Goal: Task Accomplishment & Management: Manage account settings

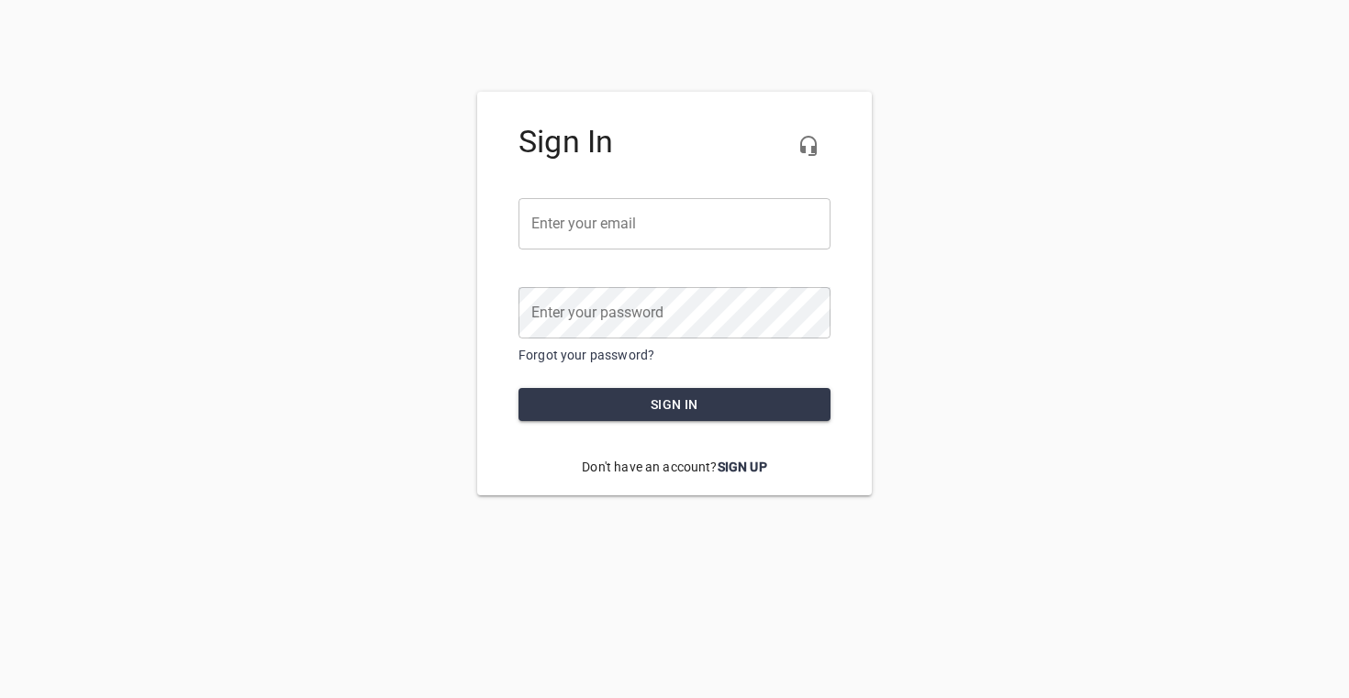
click at [685, 224] on input "email" at bounding box center [675, 223] width 312 height 51
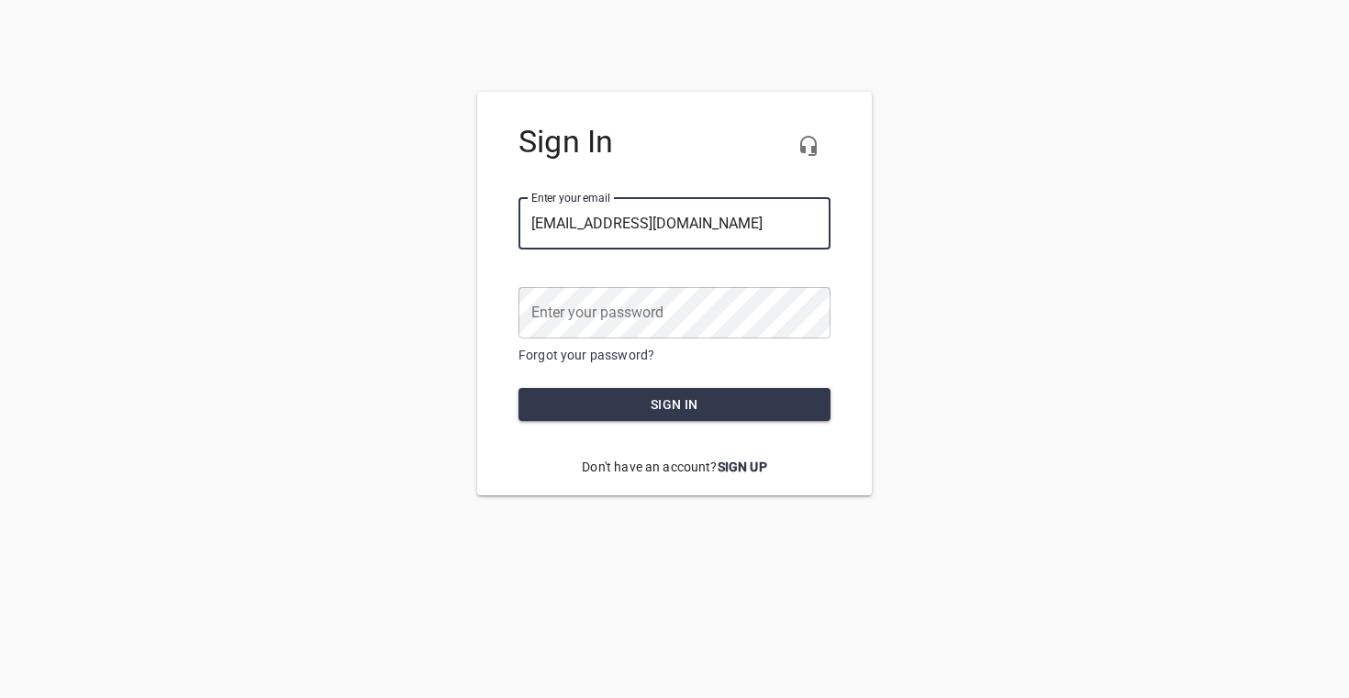
type input "[EMAIL_ADDRESS][DOMAIN_NAME]"
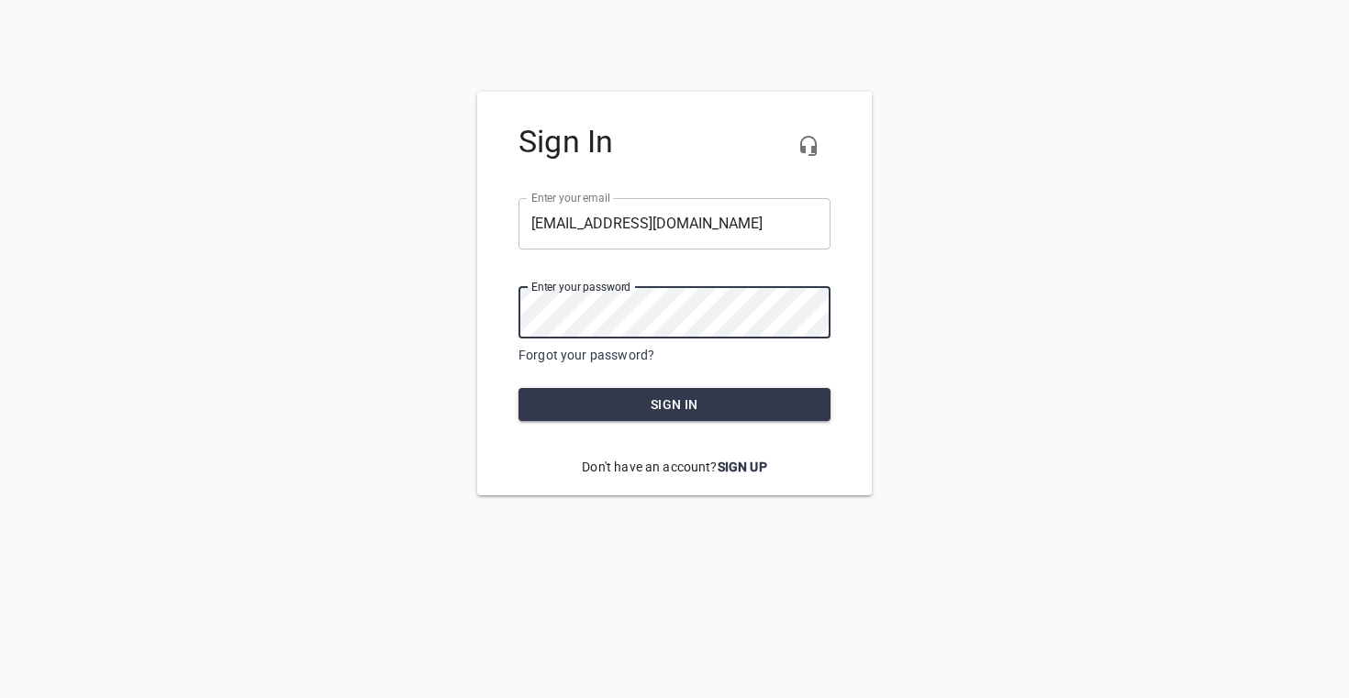
click at [519, 388] on button "Sign in" at bounding box center [675, 405] width 312 height 34
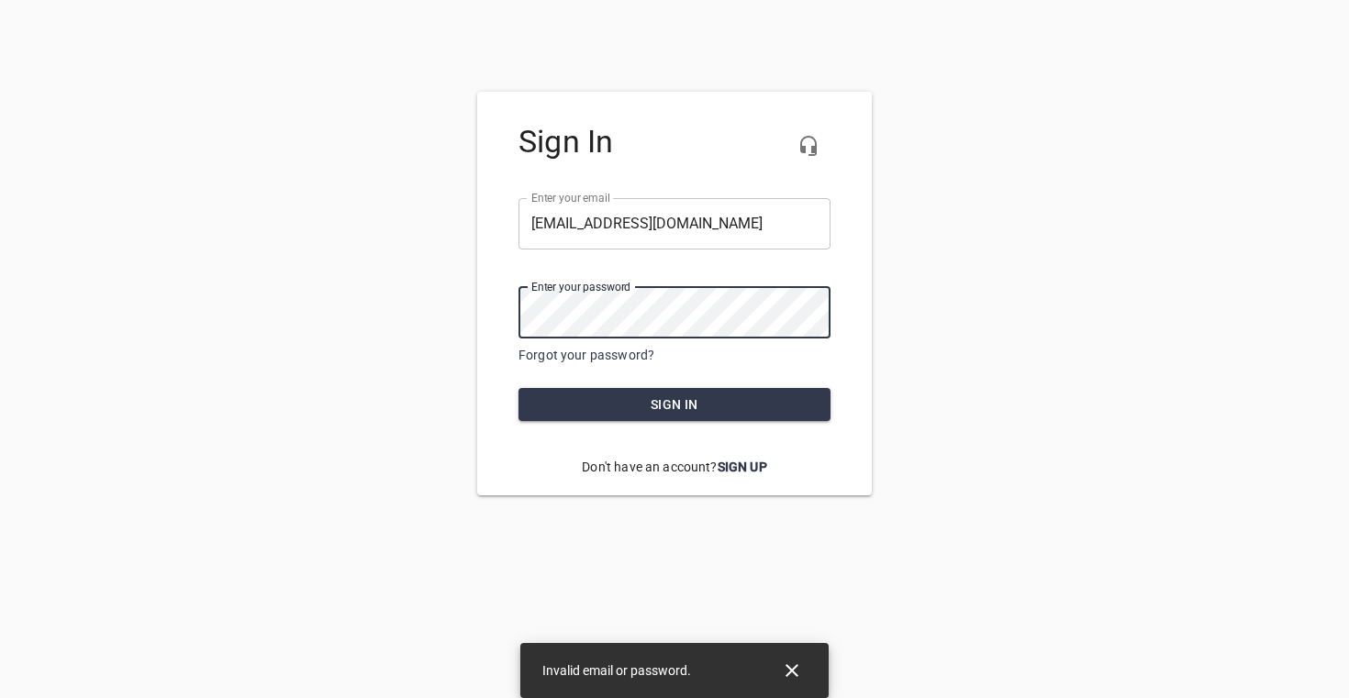
click at [383, 307] on div "Sign In Enter your email ​ marketing@cariniair.com Enter your password ​ Forgot…" at bounding box center [674, 294] width 1349 height 404
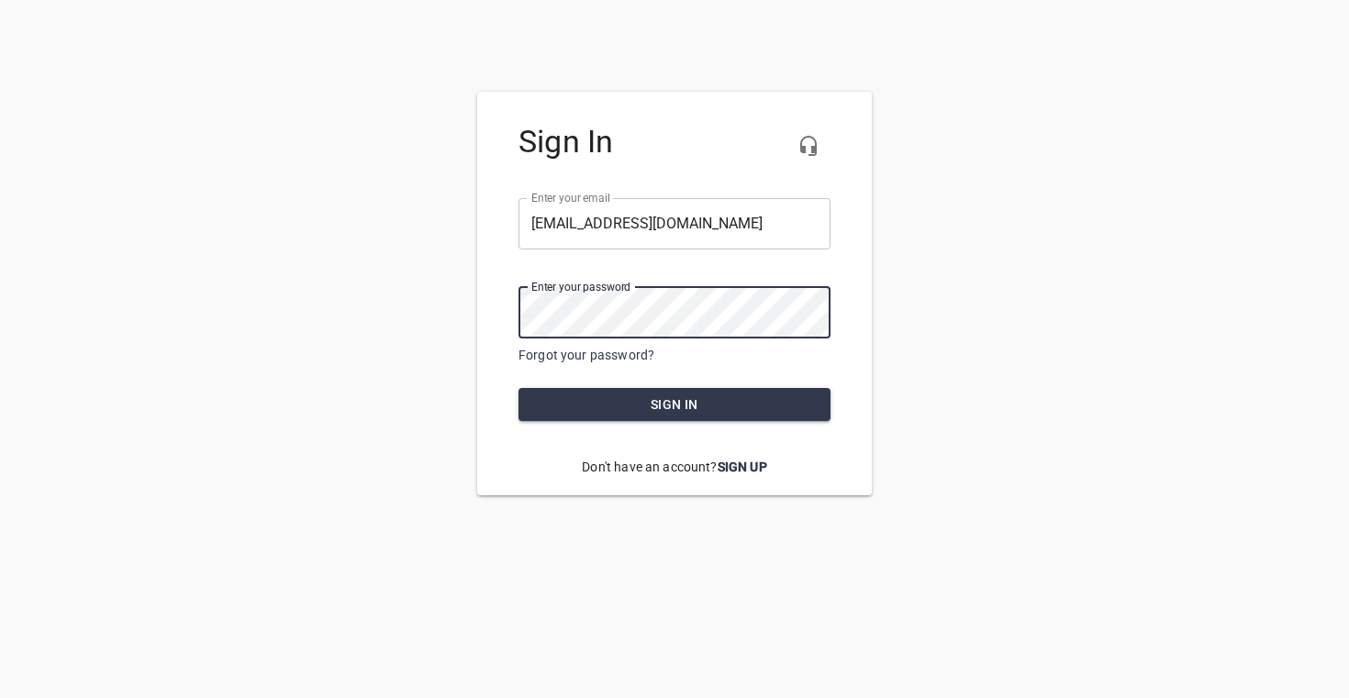
click at [519, 388] on button "Sign in" at bounding box center [675, 405] width 312 height 34
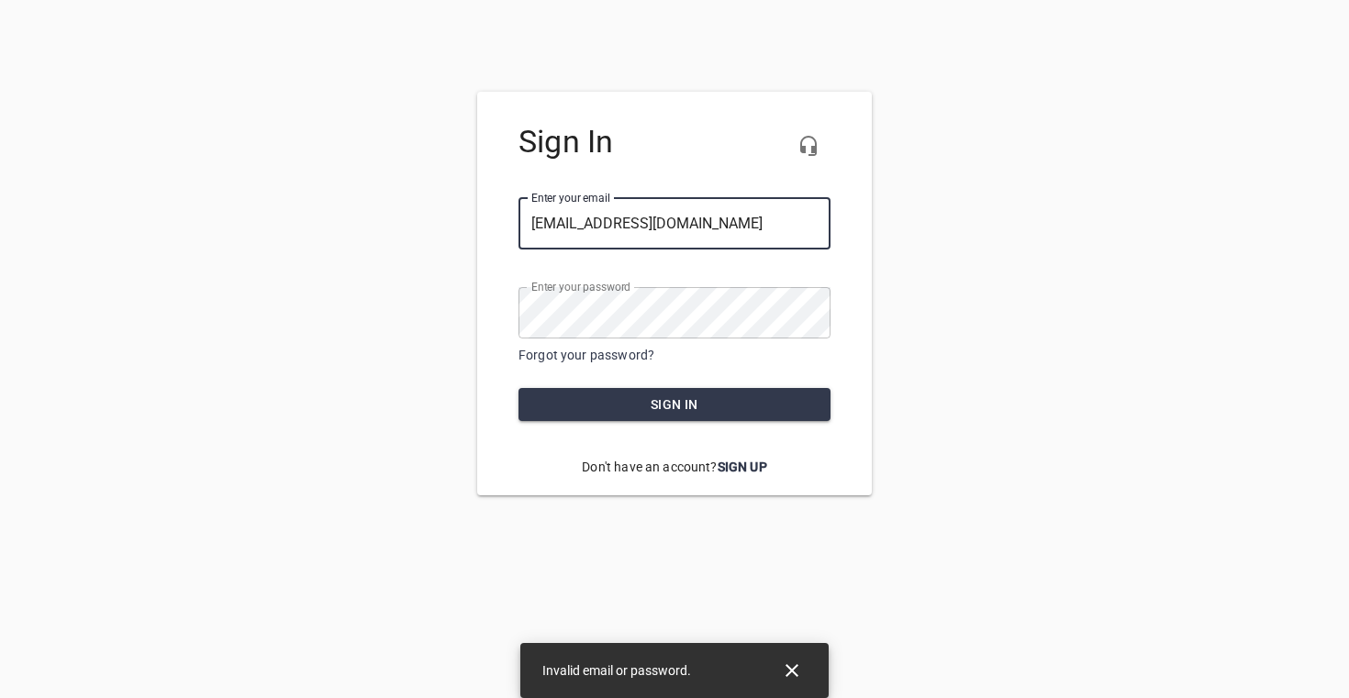
drag, startPoint x: 600, startPoint y: 219, endPoint x: 515, endPoint y: 228, distance: 85.8
click at [515, 228] on div "Sign In Enter your email ​ marketing@cariniair.com Enter your password ​ Forgot…" at bounding box center [674, 294] width 395 height 404
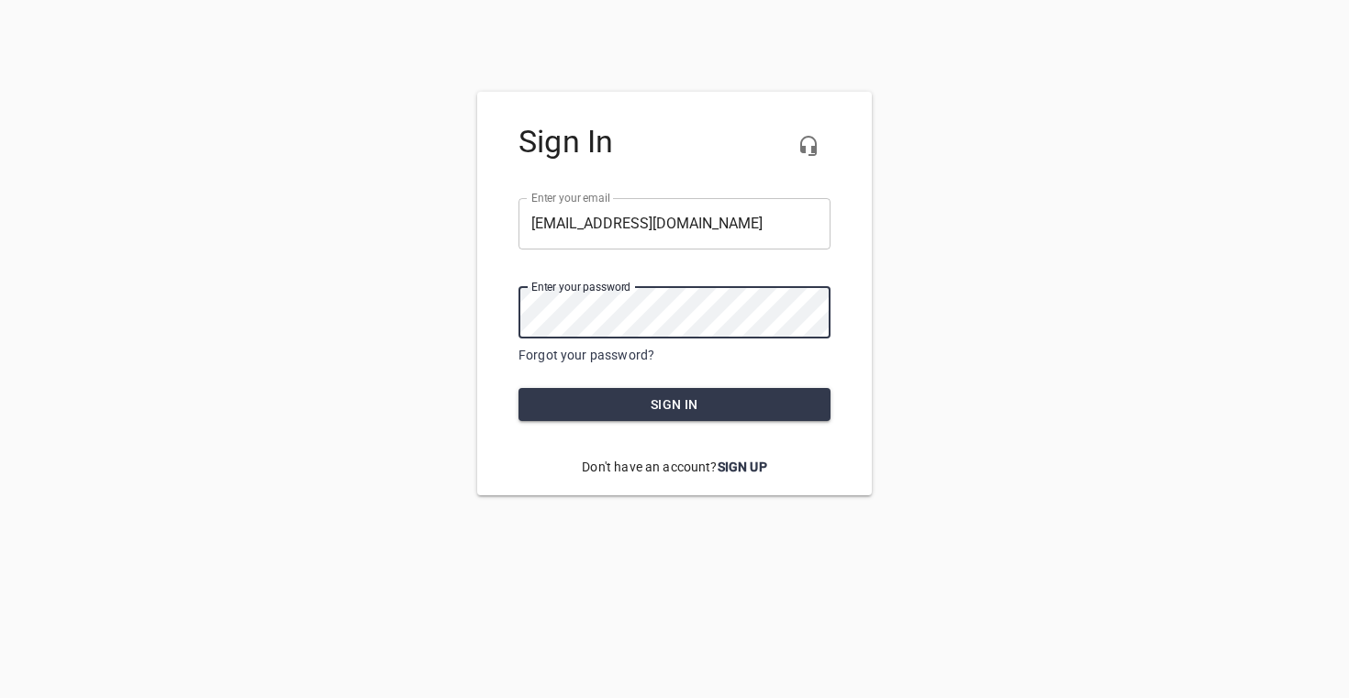
click at [519, 388] on button "Sign in" at bounding box center [675, 405] width 312 height 34
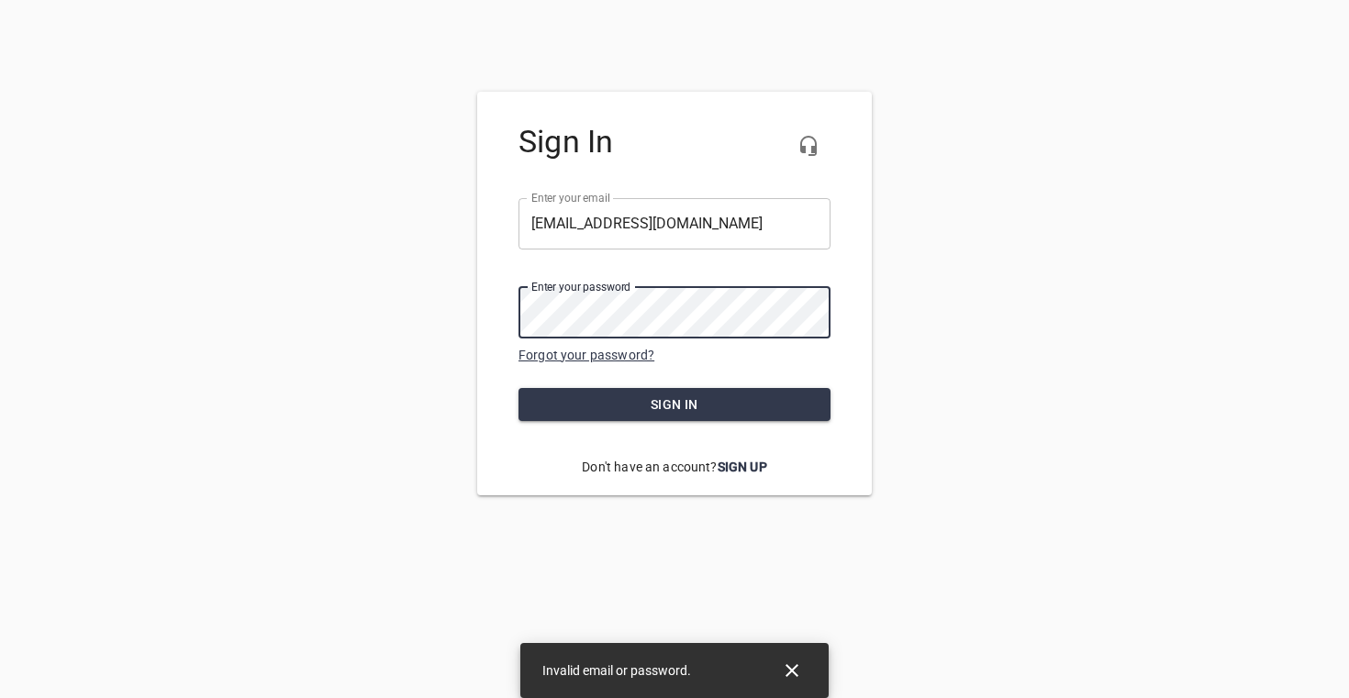
click at [611, 352] on link "Forgot your password?" at bounding box center [587, 355] width 136 height 15
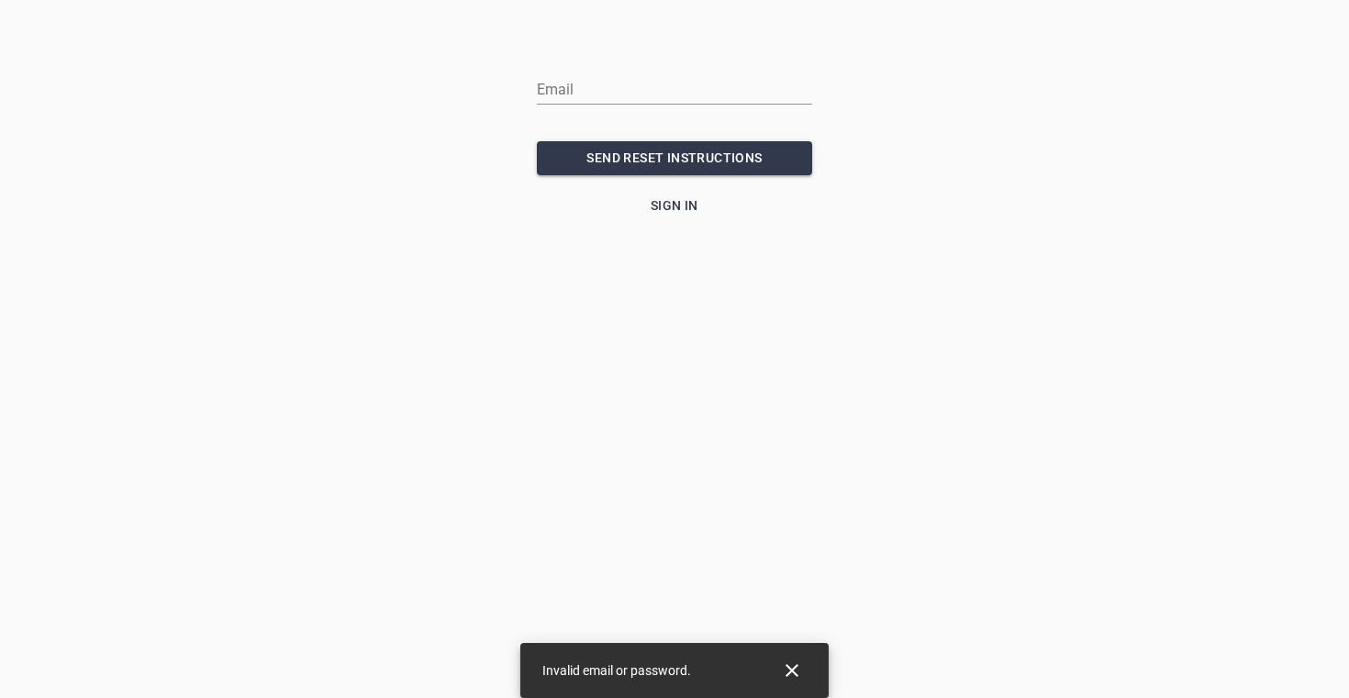
click at [661, 80] on input "email" at bounding box center [674, 89] width 275 height 29
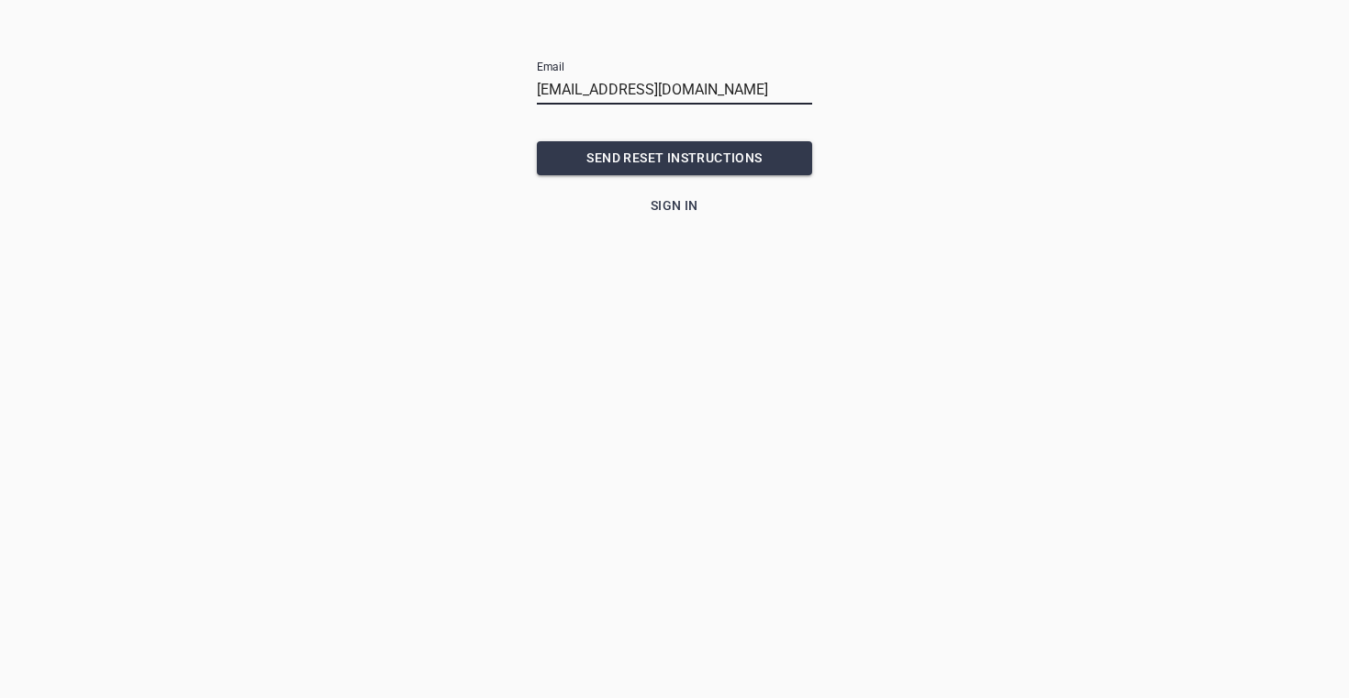
type input "[EMAIL_ADDRESS][DOMAIN_NAME]"
click at [676, 145] on button "SEND RESET INSTRUCTIONS" at bounding box center [674, 158] width 275 height 34
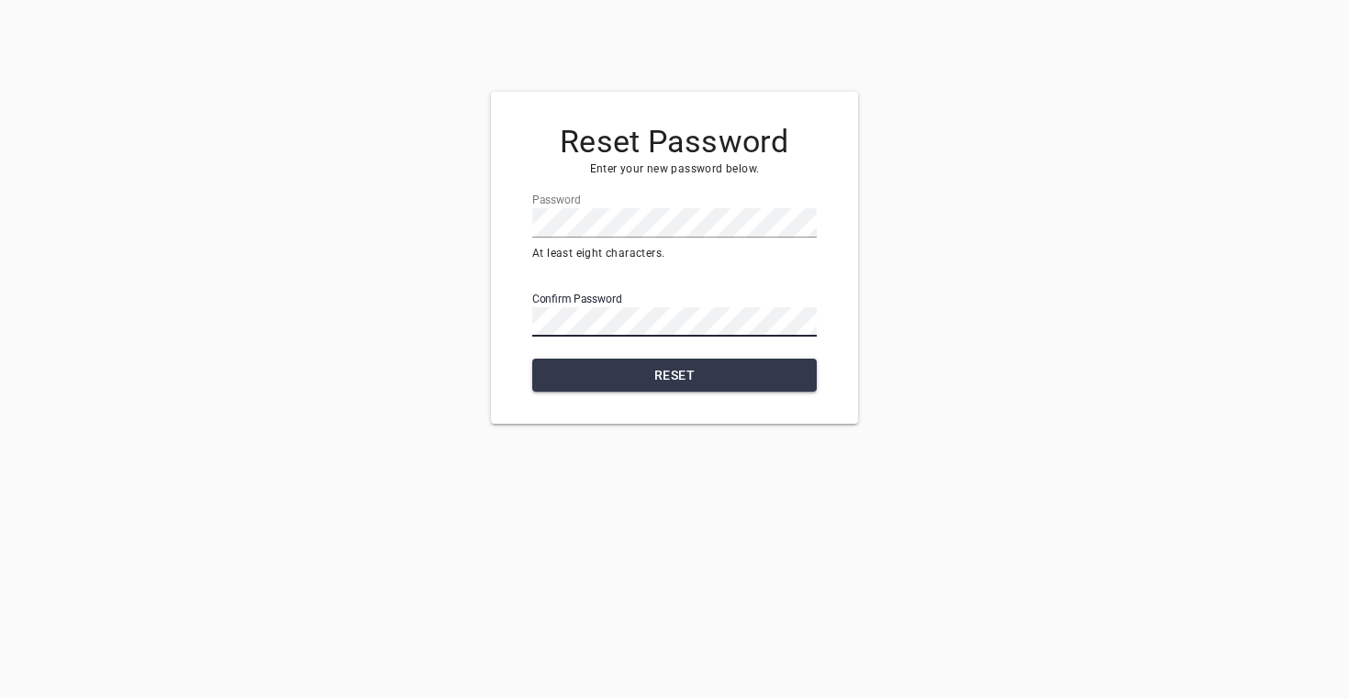
click at [532, 359] on button "Reset" at bounding box center [674, 376] width 285 height 34
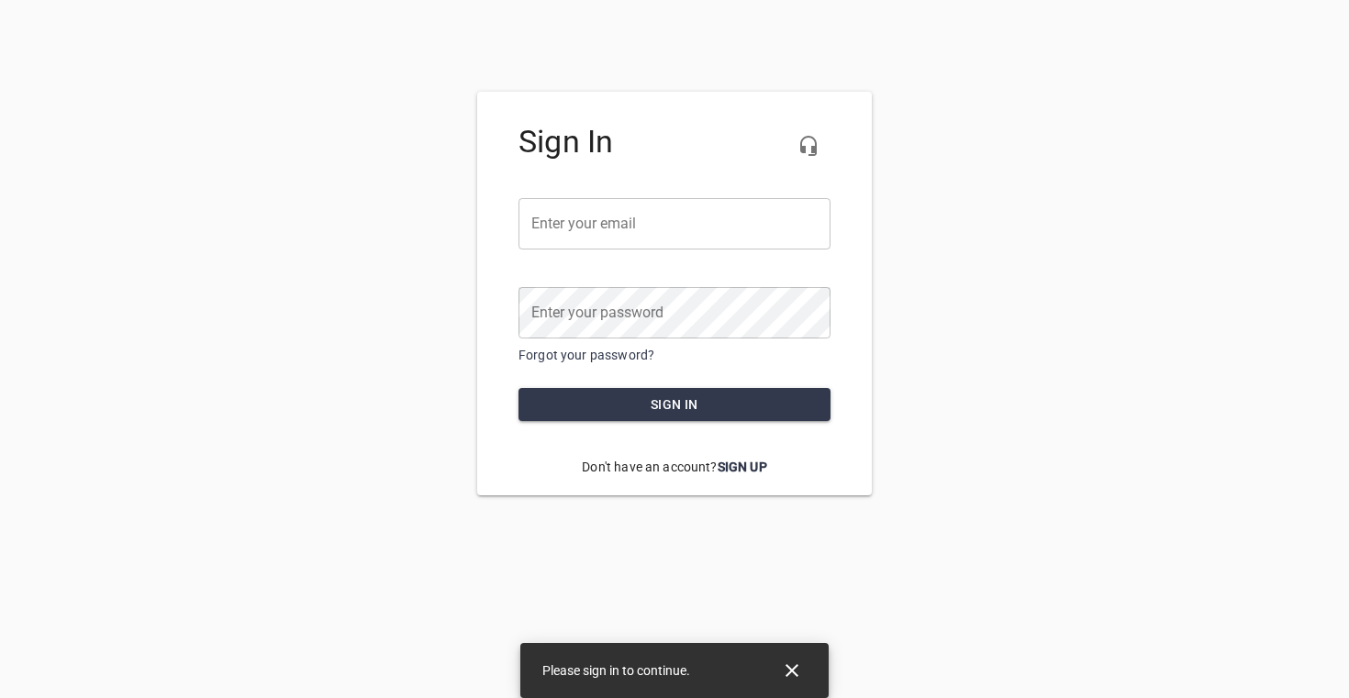
click at [657, 225] on input "email" at bounding box center [675, 223] width 312 height 51
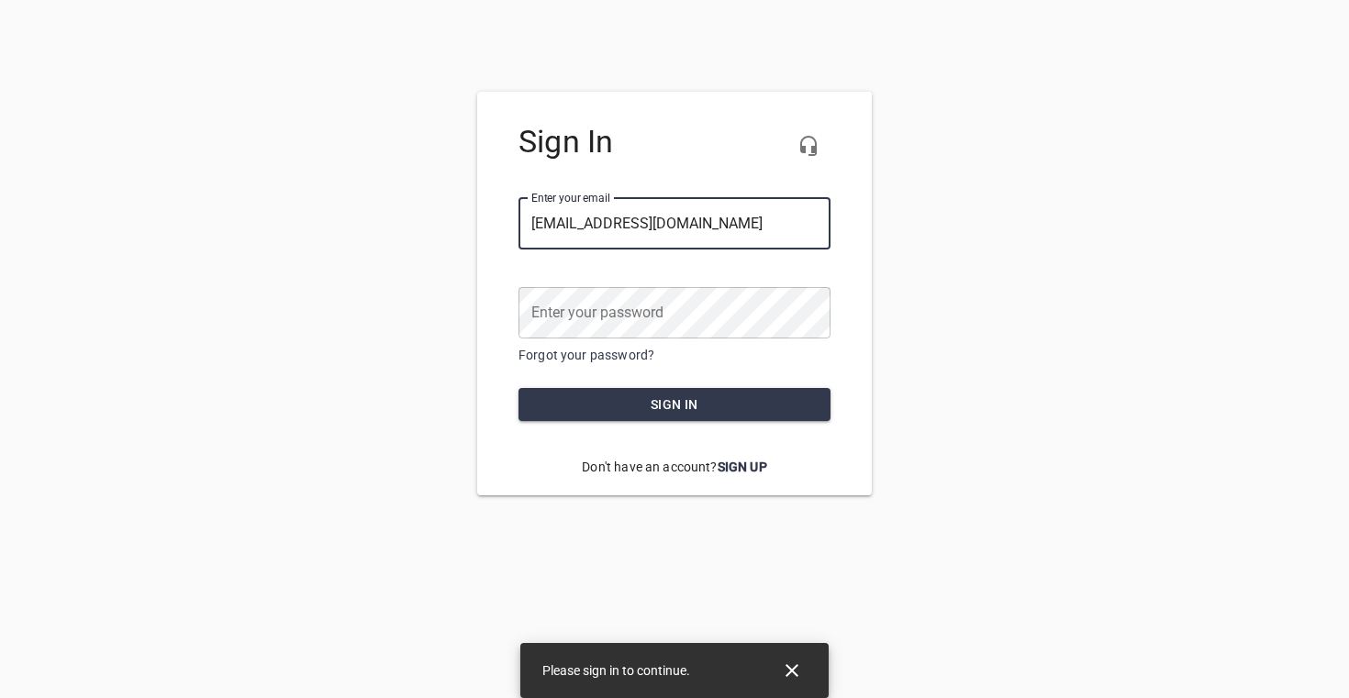
type input "[EMAIL_ADDRESS][DOMAIN_NAME]"
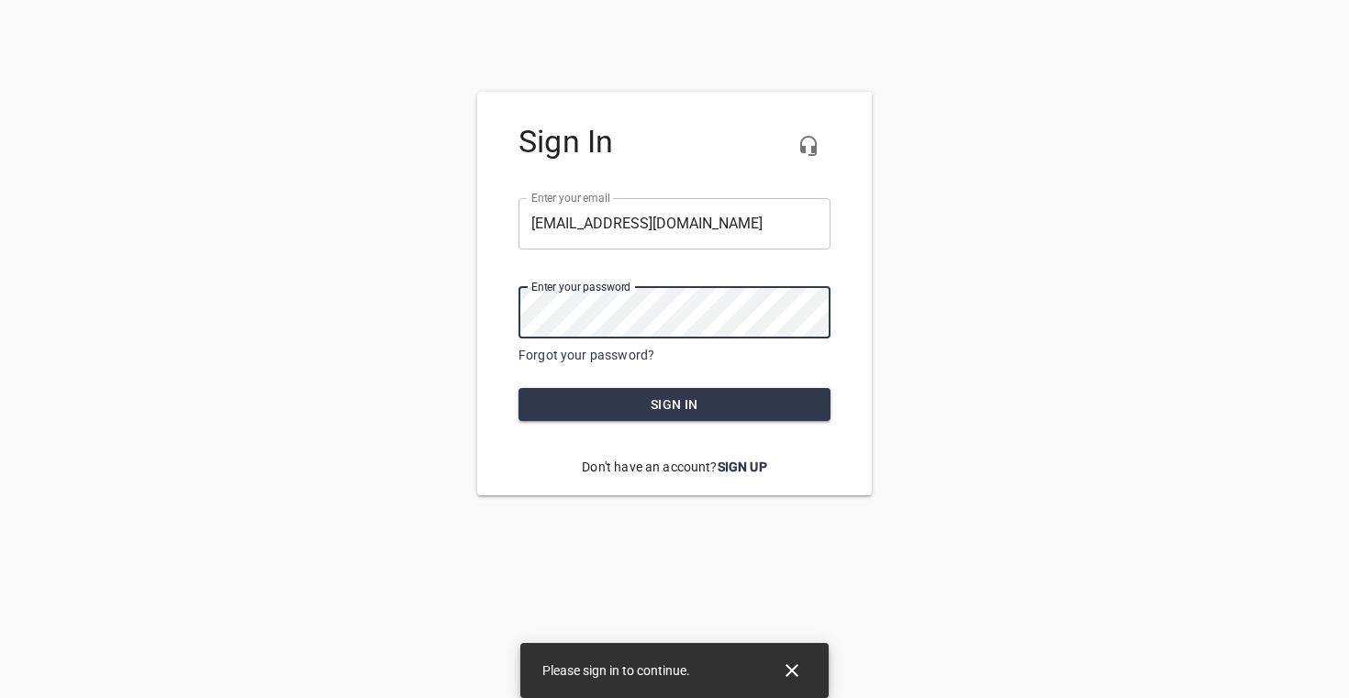
click at [519, 388] on button "Sign in" at bounding box center [675, 405] width 312 height 34
